Goal: Obtain resource: Download file/media

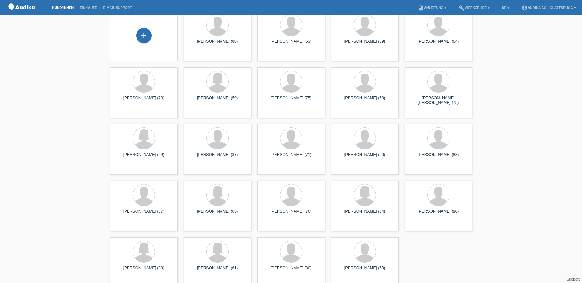
scroll to position [38, 0]
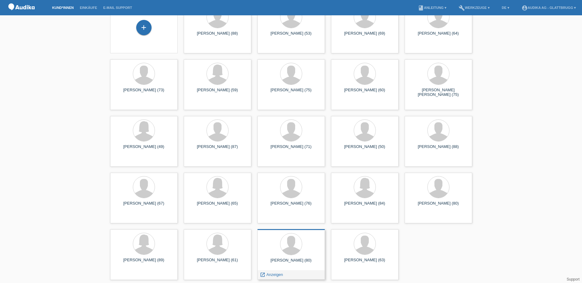
click at [309, 237] on div at bounding box center [291, 244] width 58 height 23
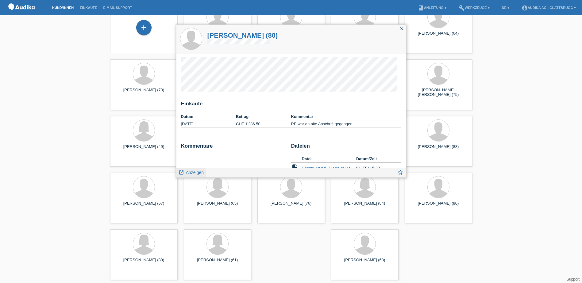
click at [193, 174] on span "Anzeigen" at bounding box center [195, 172] width 18 height 5
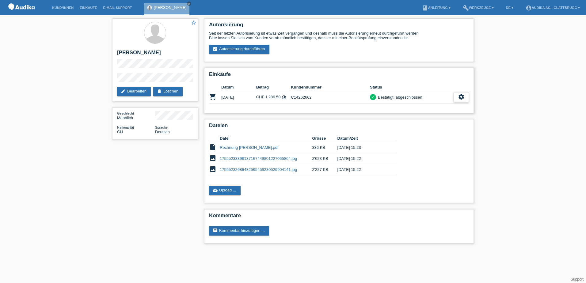
click at [464, 97] on icon "settings" at bounding box center [461, 97] width 7 height 7
click at [442, 108] on div "fullscreen Anzeigen" at bounding box center [428, 106] width 82 height 9
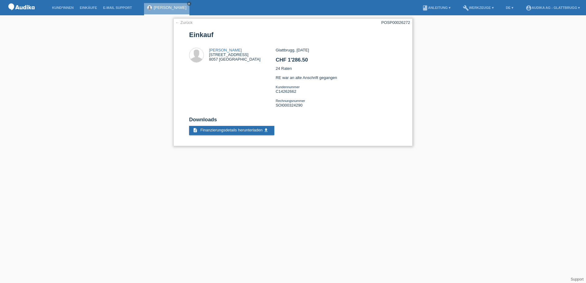
click at [187, 22] on link "← Zurück" at bounding box center [183, 22] width 17 height 5
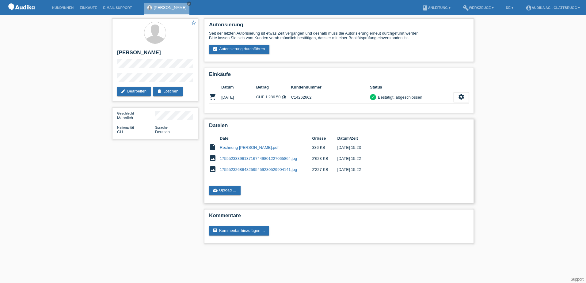
click at [235, 150] on td "Rechnung [PERSON_NAME].pdf" at bounding box center [266, 147] width 92 height 11
click at [236, 149] on link "Rechnung [PERSON_NAME].pdf" at bounding box center [249, 147] width 59 height 5
click at [249, 144] on td "Rechnung [PERSON_NAME].pdf" at bounding box center [266, 147] width 92 height 11
click at [248, 145] on td "Rechnung [PERSON_NAME].pdf" at bounding box center [266, 147] width 92 height 11
click at [247, 146] on link "Rechnung [PERSON_NAME].pdf" at bounding box center [249, 147] width 59 height 5
